Goal: Task Accomplishment & Management: Manage account settings

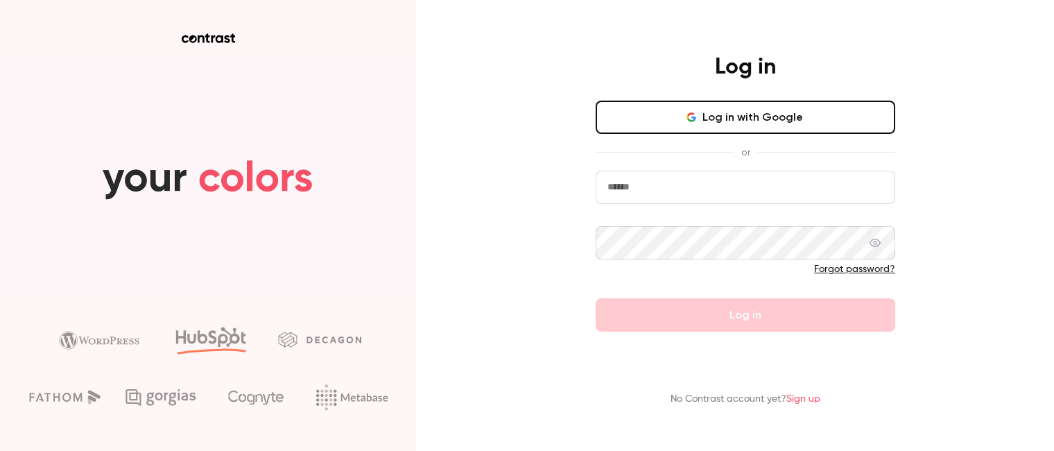
click at [853, 115] on button "Log in with Google" at bounding box center [746, 117] width 300 height 33
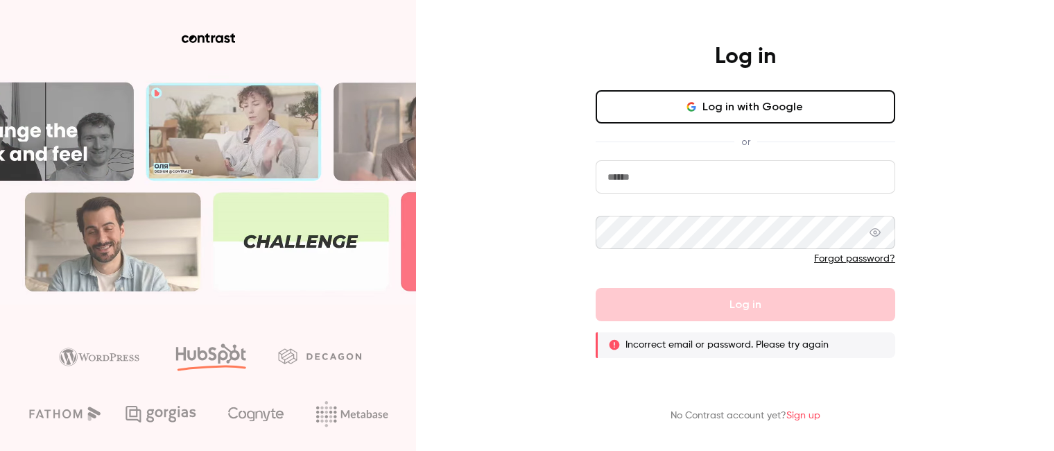
click at [821, 420] on link "Sign up" at bounding box center [804, 416] width 34 height 10
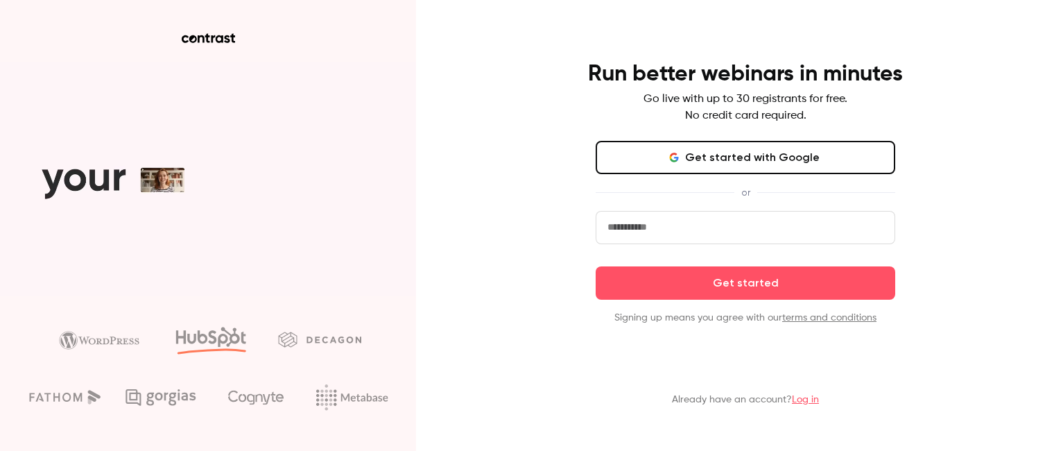
click at [810, 171] on button "Get started with Google" at bounding box center [746, 157] width 300 height 33
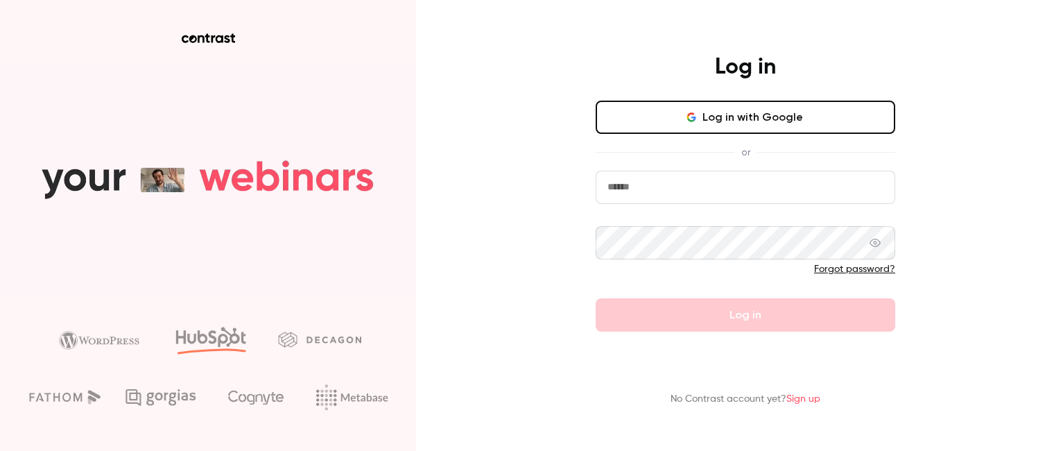
click at [660, 118] on button "Log in with Google" at bounding box center [746, 117] width 300 height 33
